Goal: Information Seeking & Learning: Learn about a topic

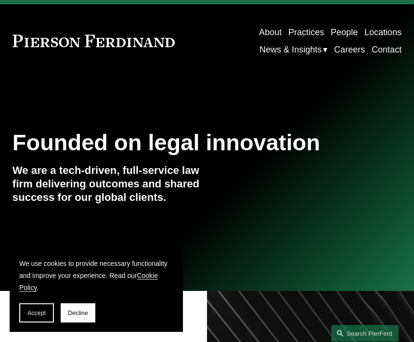
scroll to position [30, 0]
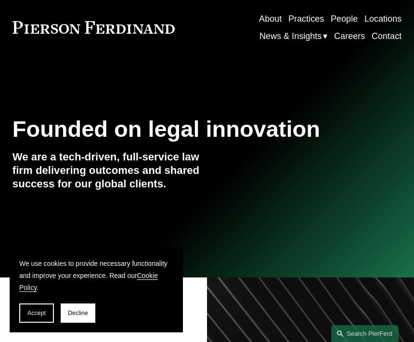
click at [75, 316] on span "Decline" at bounding box center [78, 312] width 20 height 7
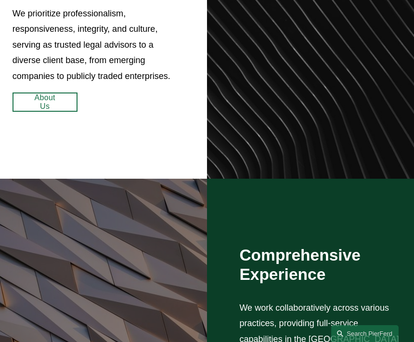
scroll to position [391, 0]
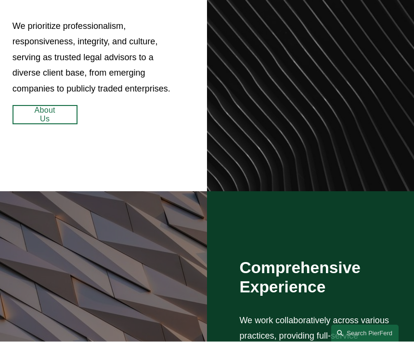
click at [40, 125] on link "About Us" at bounding box center [45, 114] width 65 height 19
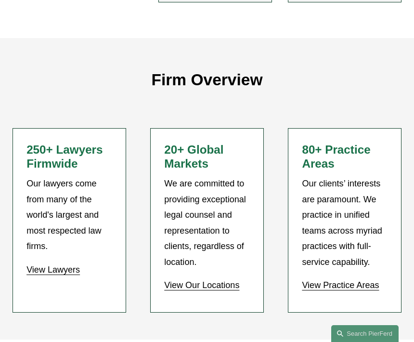
scroll to position [589, 0]
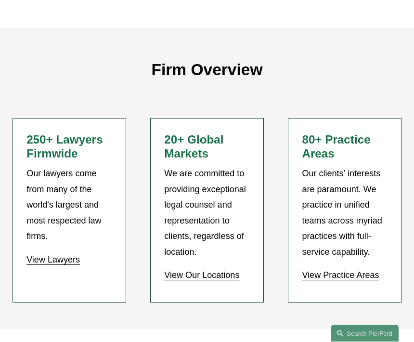
click at [177, 270] on link "View Our Locations" at bounding box center [201, 275] width 75 height 10
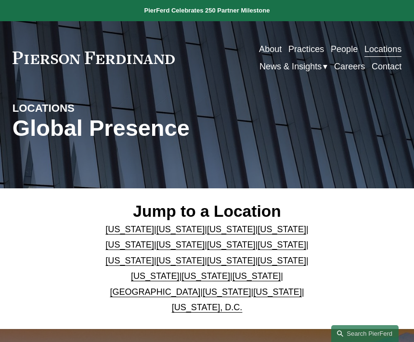
click at [0, 0] on div at bounding box center [0, 0] width 0 height 0
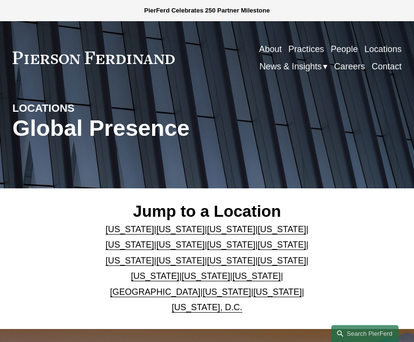
scroll to position [59, 0]
click at [54, 101] on link "Practices" at bounding box center [82, 95] width 98 height 24
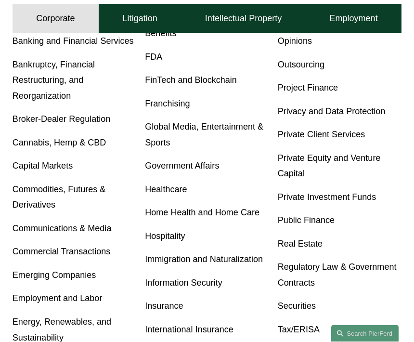
scroll to position [284, 1]
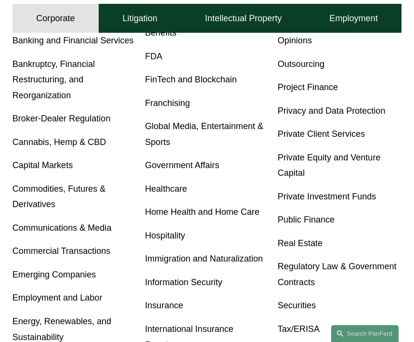
click at [292, 224] on link "Public Finance" at bounding box center [306, 220] width 57 height 10
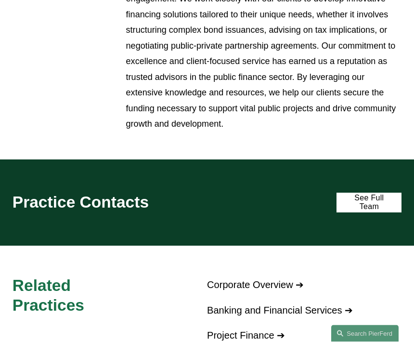
scroll to position [446, 0]
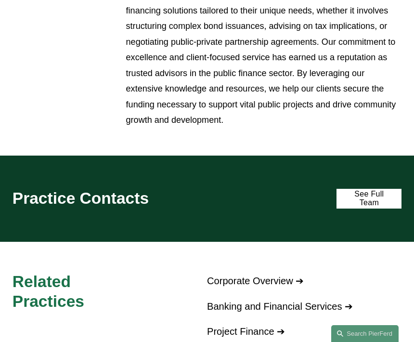
click at [377, 195] on link "See Full Team" at bounding box center [368, 199] width 65 height 20
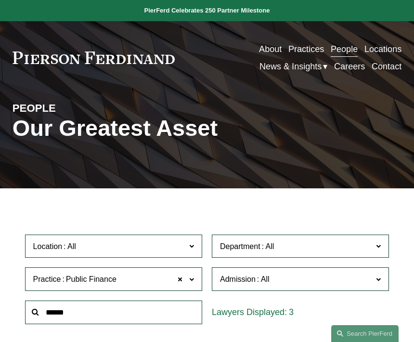
scroll to position [251, 0]
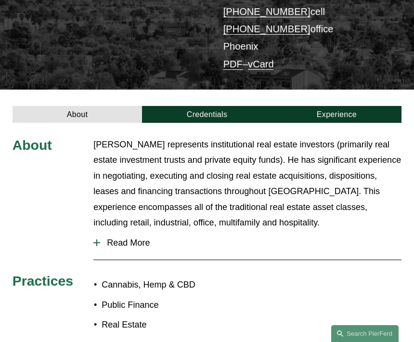
scroll to position [183, 0]
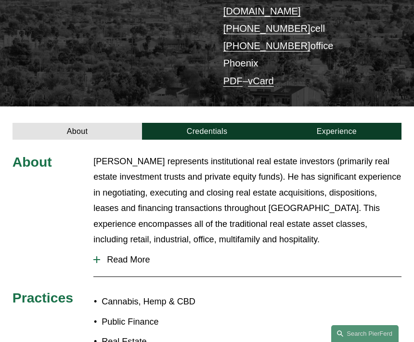
click at [100, 256] on div at bounding box center [96, 259] width 7 height 7
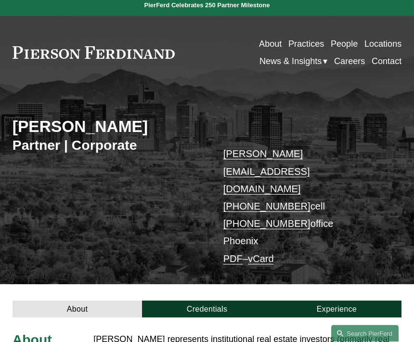
scroll to position [0, 0]
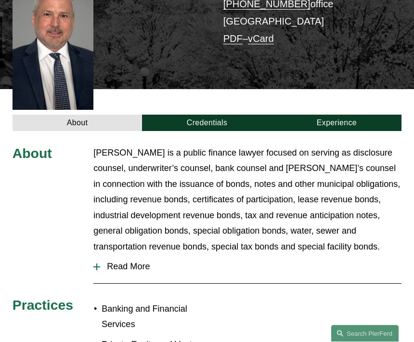
scroll to position [244, 0]
click at [98, 263] on div at bounding box center [96, 266] width 7 height 7
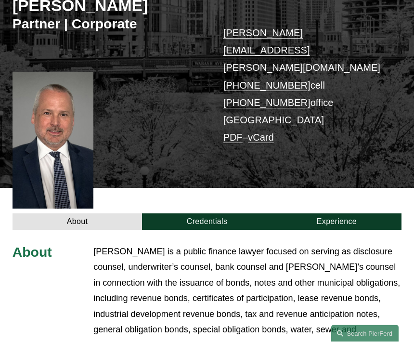
scroll to position [146, 0]
click at [217, 213] on link "Credentials" at bounding box center [206, 221] width 129 height 17
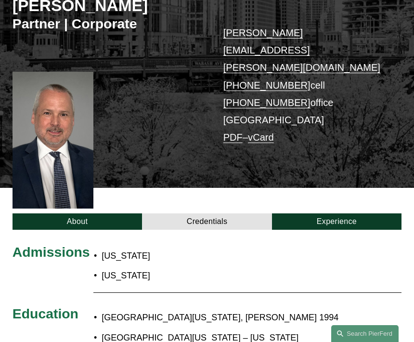
click at [352, 213] on link "Experience" at bounding box center [336, 221] width 129 height 17
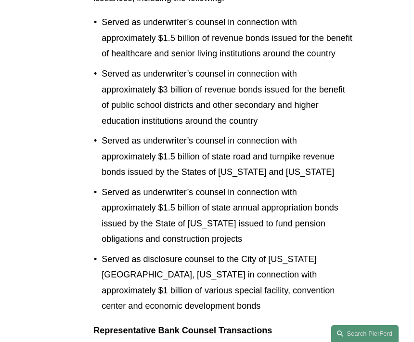
scroll to position [546, 0]
